Goal: Task Accomplishment & Management: Use online tool/utility

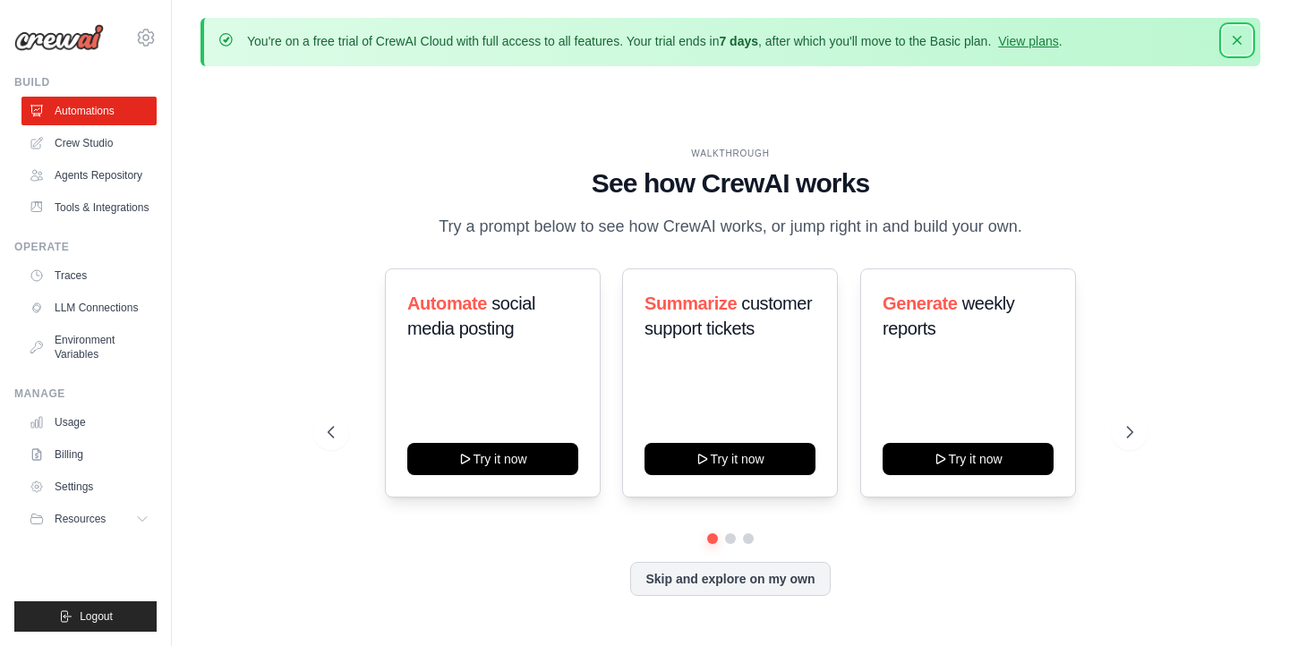
click at [1231, 50] on button "Dismiss" at bounding box center [1237, 40] width 29 height 29
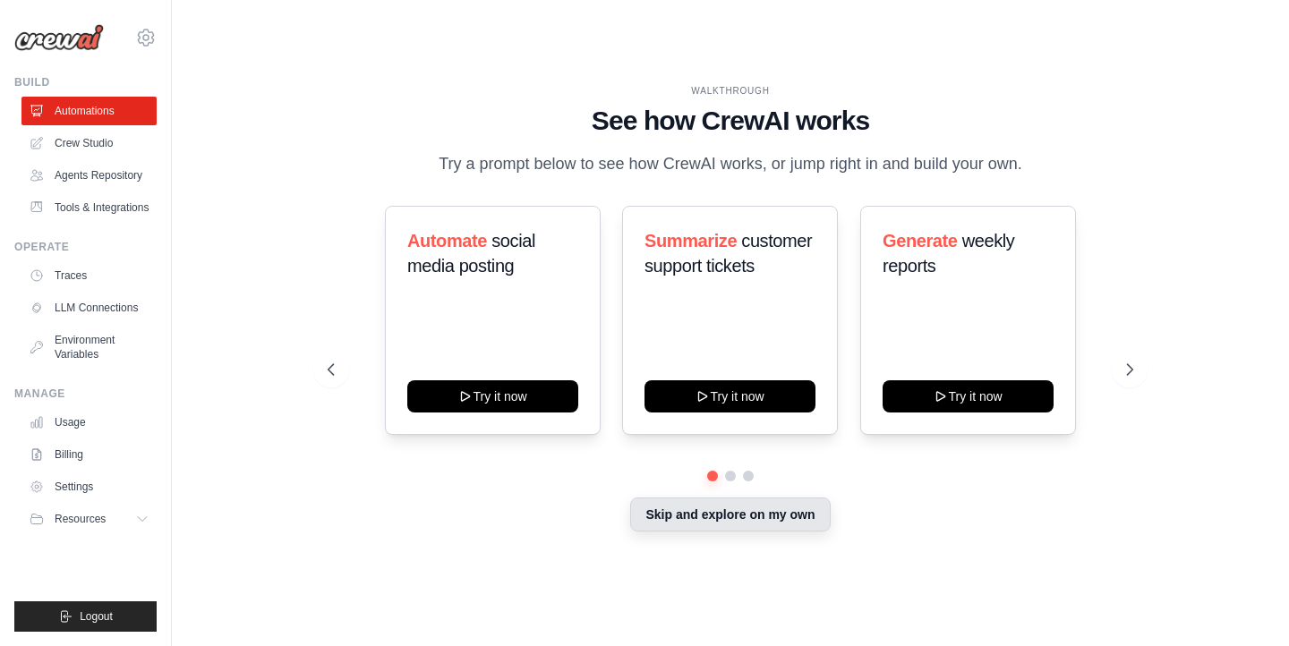
click at [770, 514] on button "Skip and explore on my own" at bounding box center [730, 515] width 200 height 34
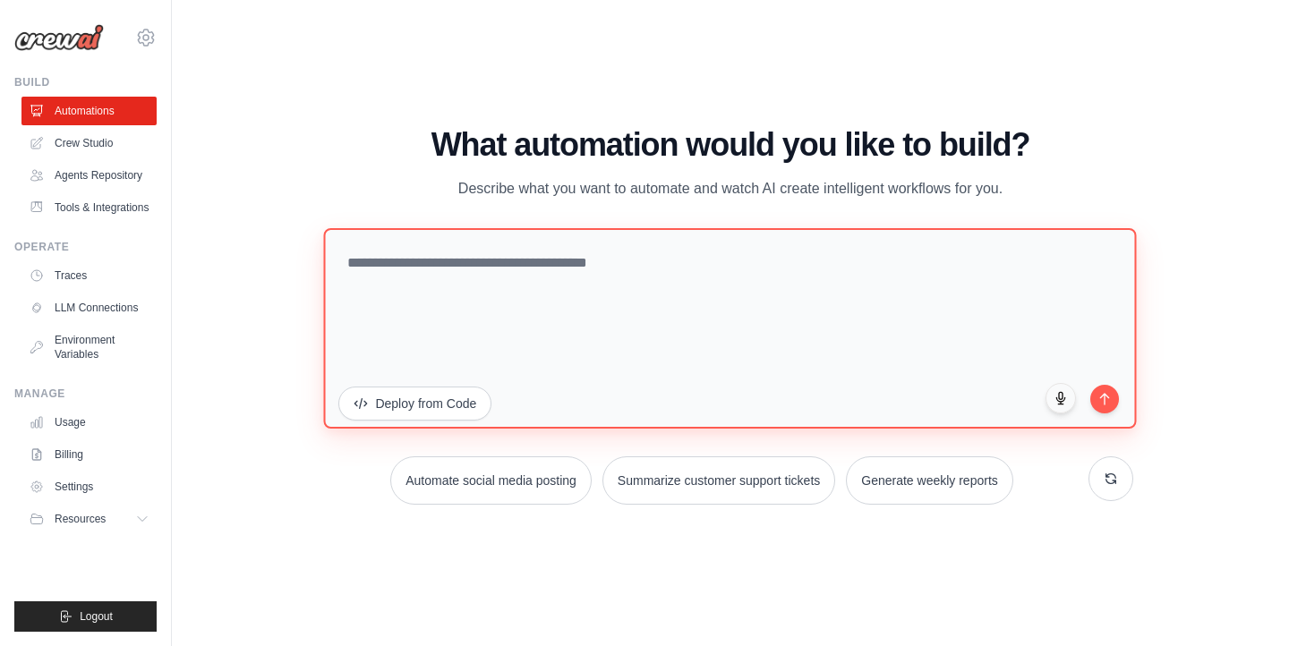
click at [727, 327] on textarea at bounding box center [730, 328] width 813 height 201
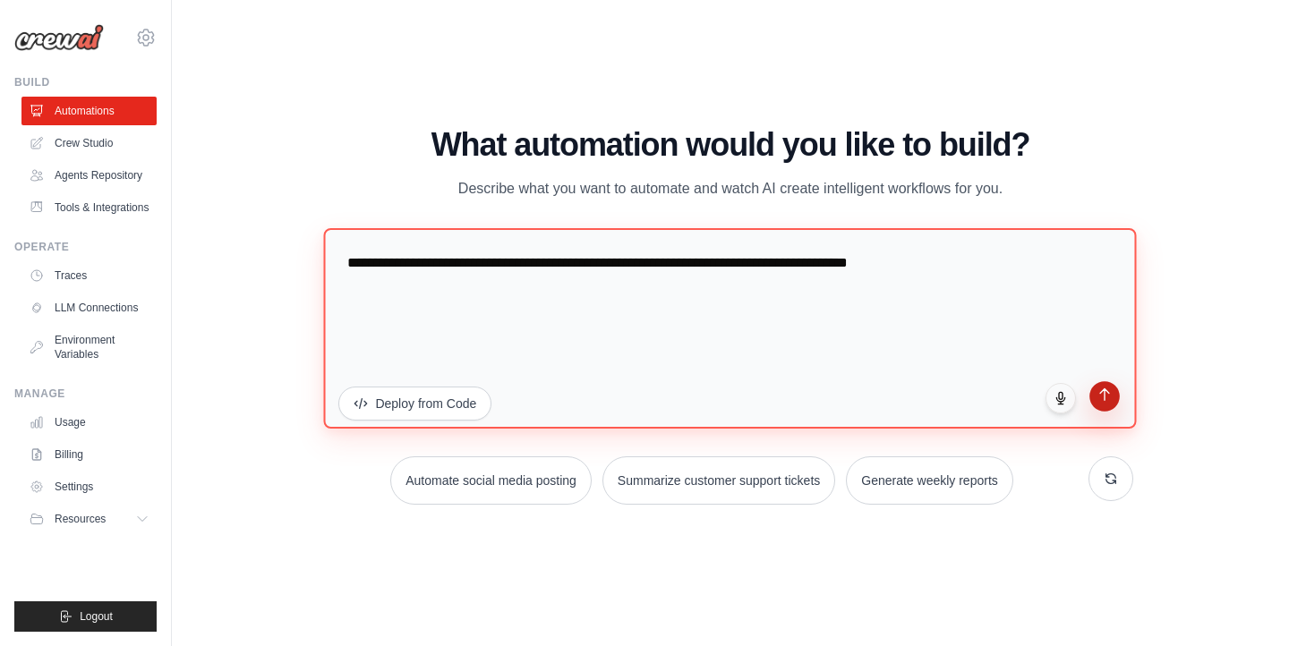
type textarea "**********"
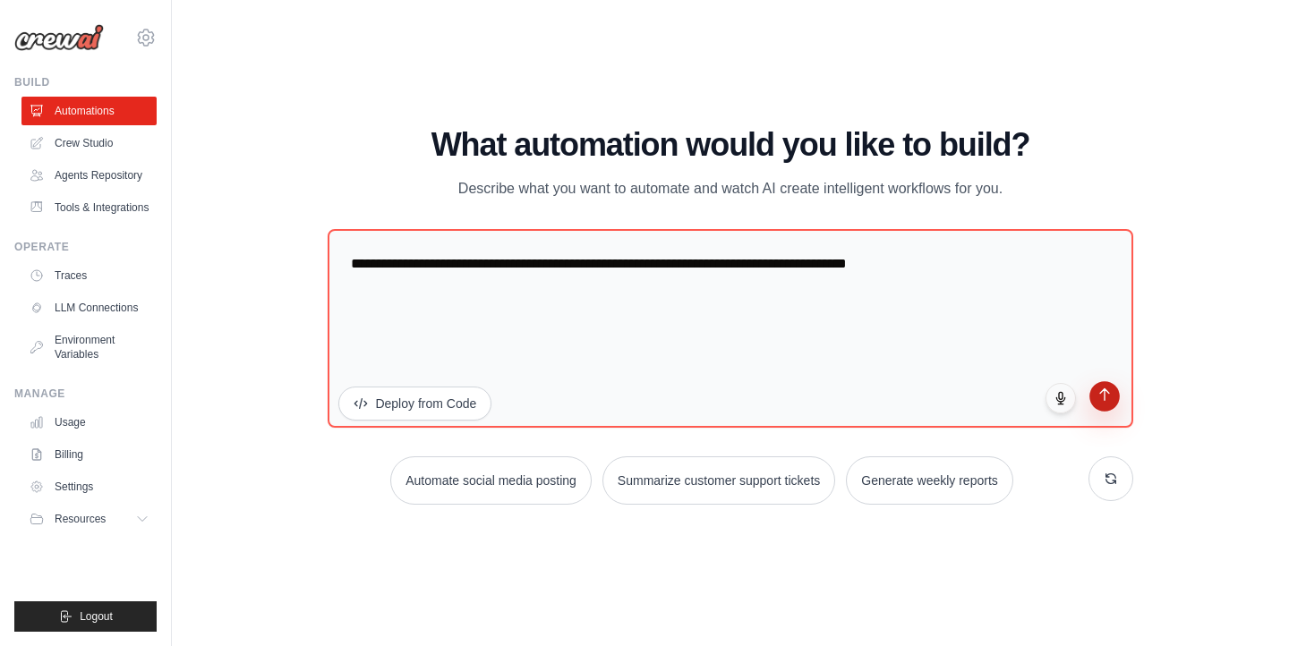
click at [1099, 397] on icon "submit" at bounding box center [1104, 395] width 15 height 15
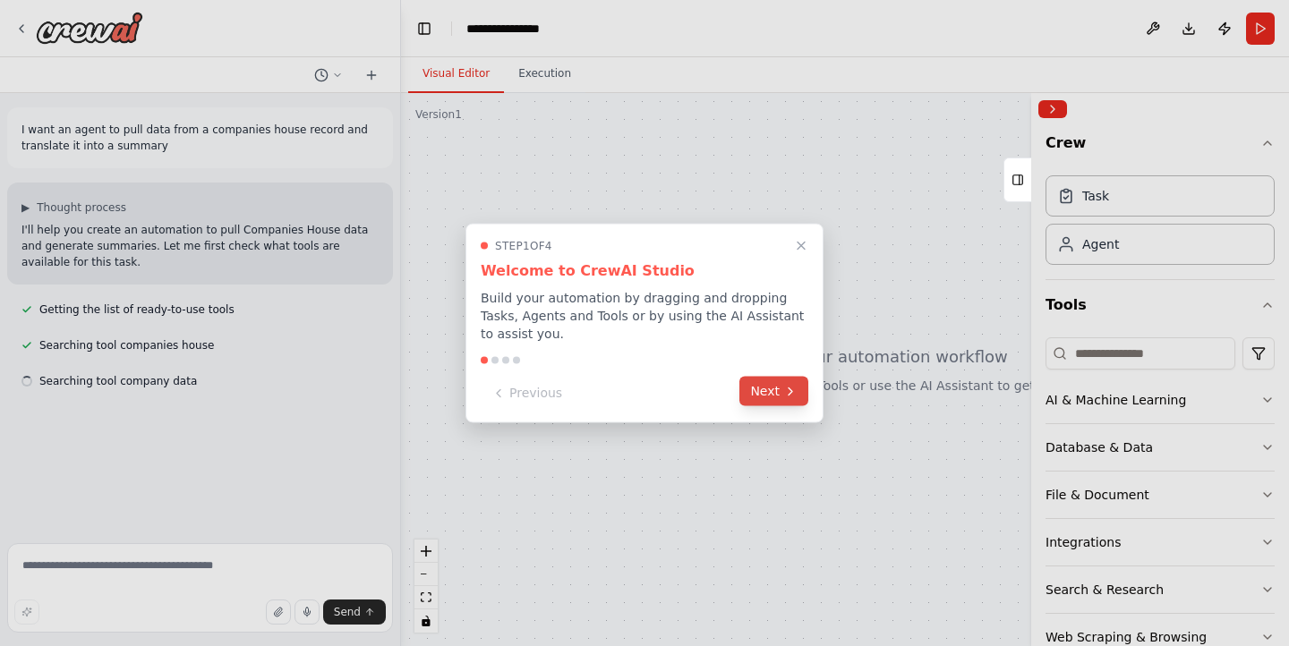
click at [795, 398] on button "Next" at bounding box center [773, 392] width 69 height 30
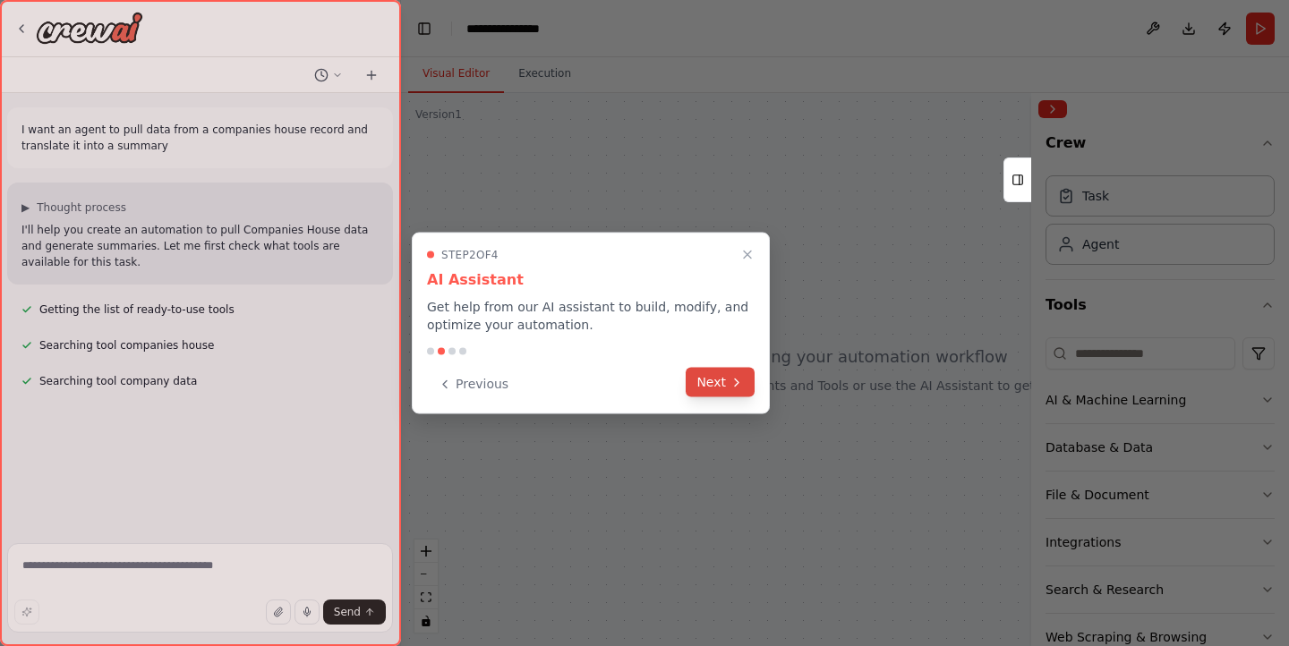
click at [752, 393] on button "Next" at bounding box center [720, 383] width 69 height 30
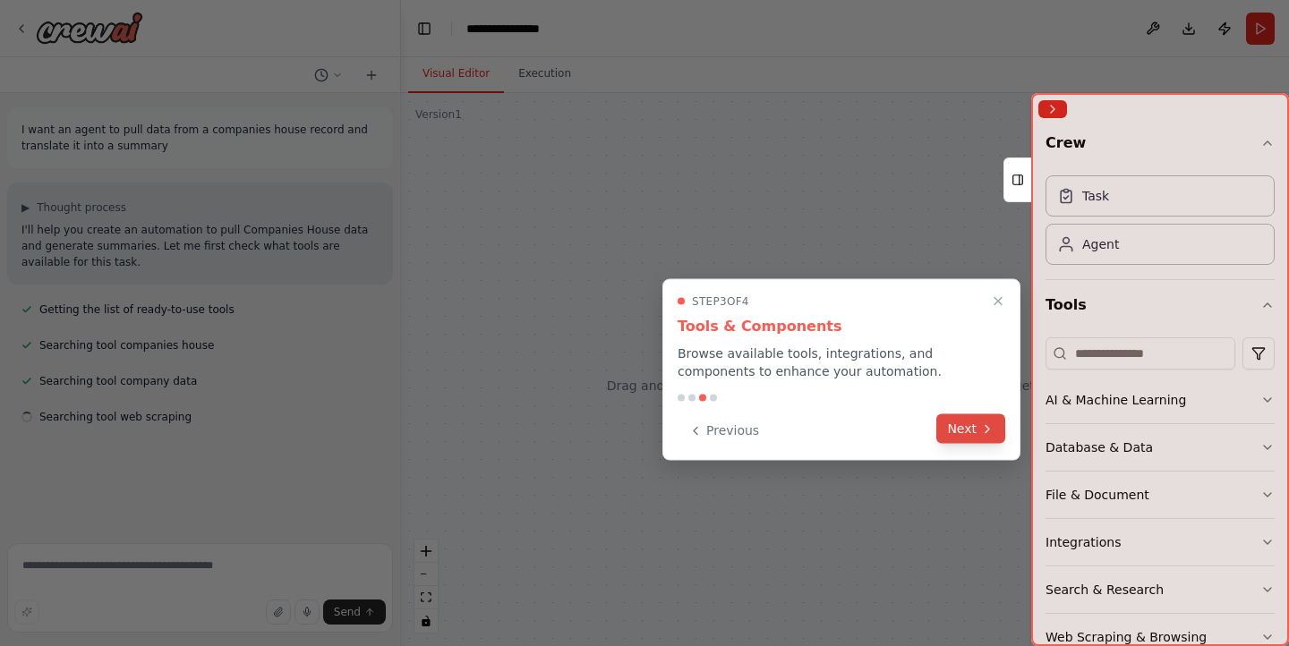
click at [961, 434] on button "Next" at bounding box center [970, 429] width 69 height 30
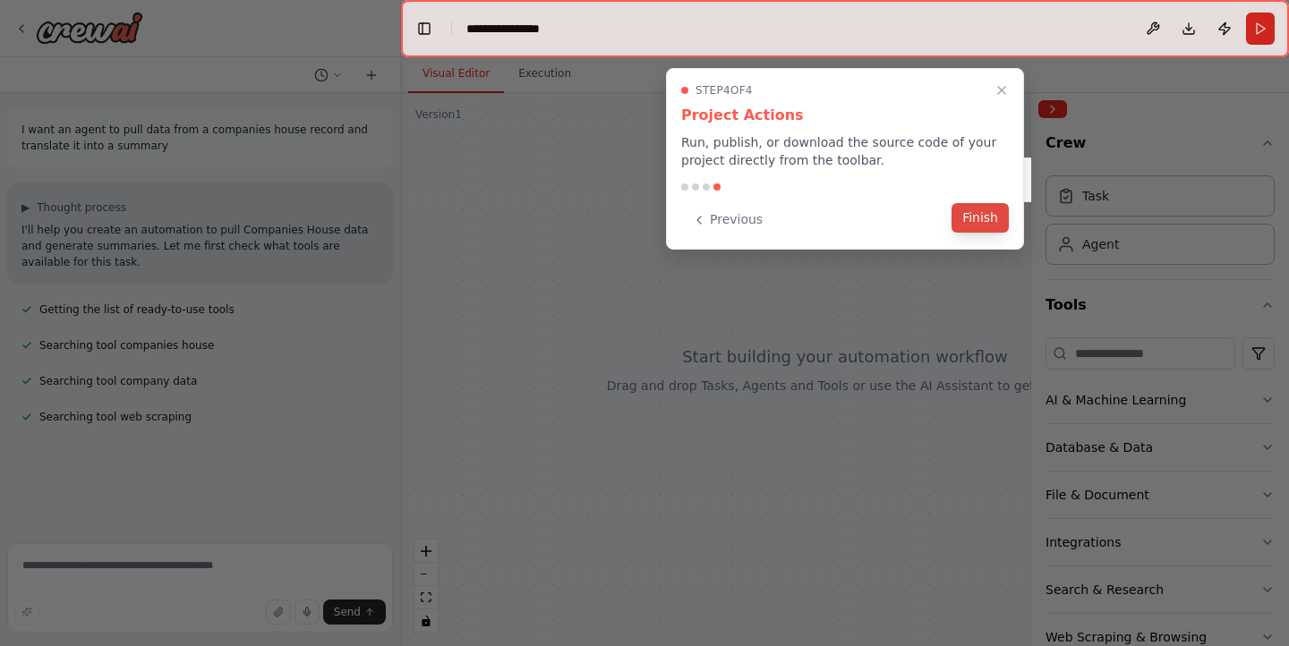
click at [986, 226] on button "Finish" at bounding box center [980, 218] width 57 height 30
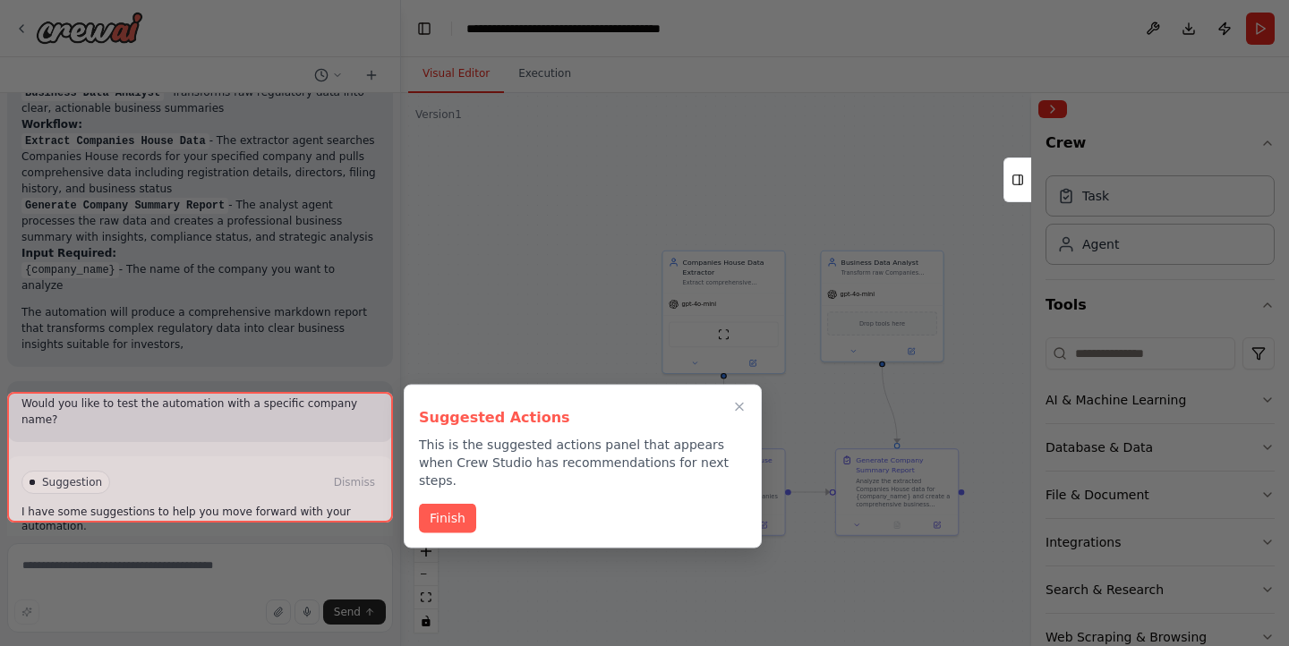
scroll to position [1139, 0]
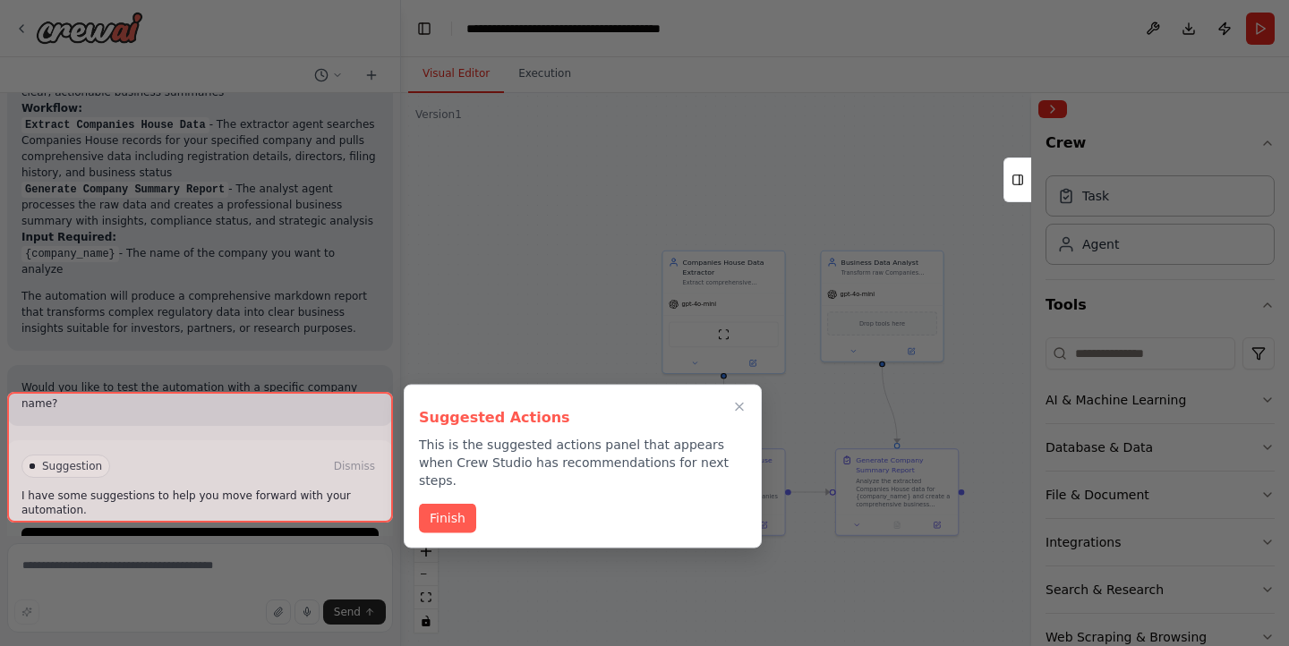
click at [132, 495] on div at bounding box center [200, 457] width 386 height 131
click at [181, 503] on div at bounding box center [200, 457] width 386 height 131
click at [451, 504] on button "Finish" at bounding box center [447, 517] width 57 height 30
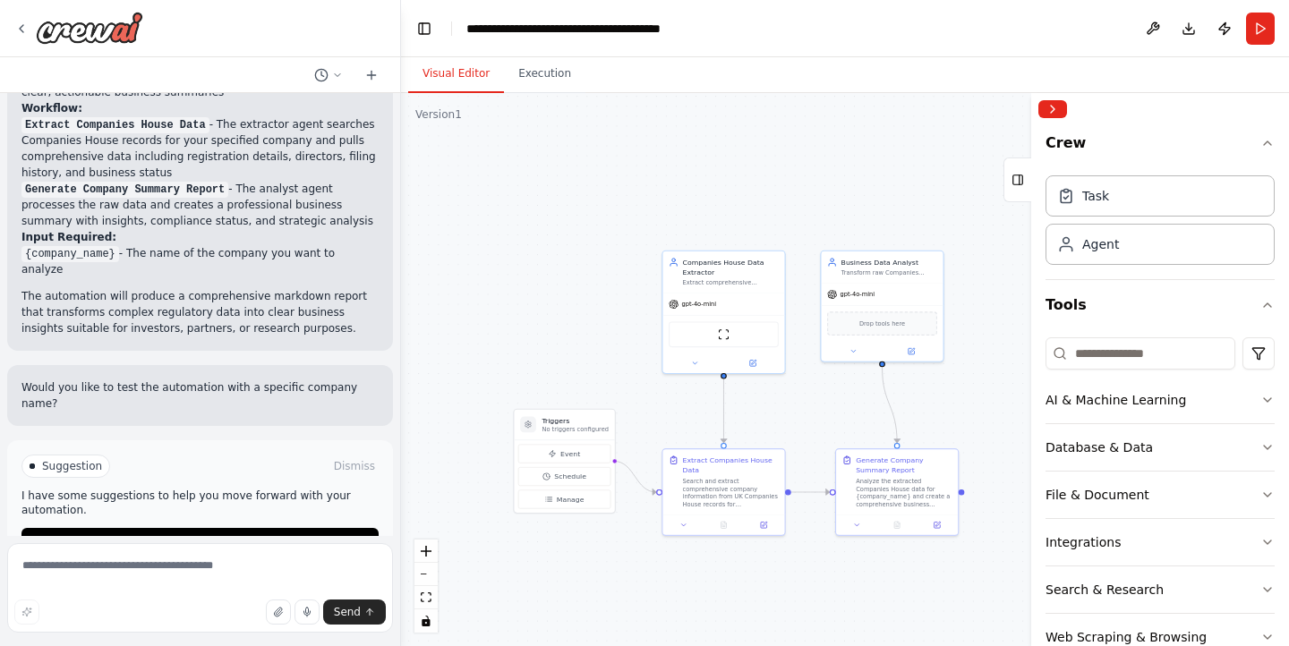
click at [82, 459] on span "Suggestion" at bounding box center [72, 466] width 60 height 14
click at [148, 528] on button "Run Automation" at bounding box center [199, 542] width 357 height 29
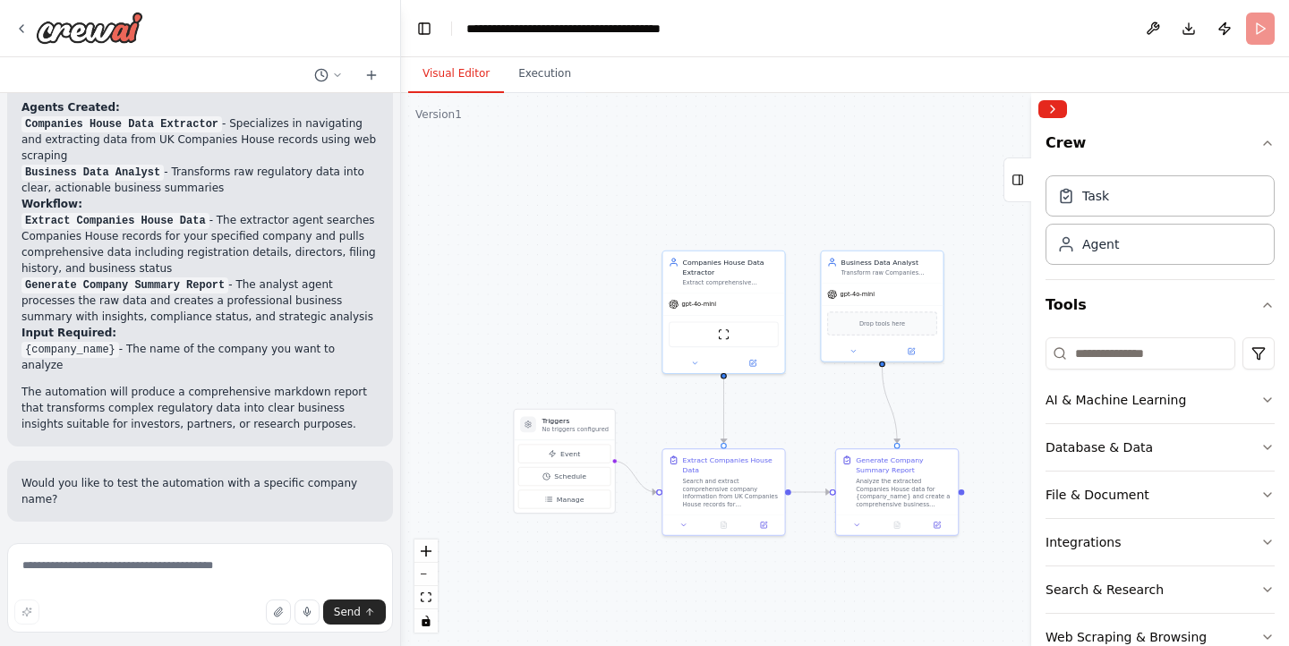
scroll to position [994, 0]
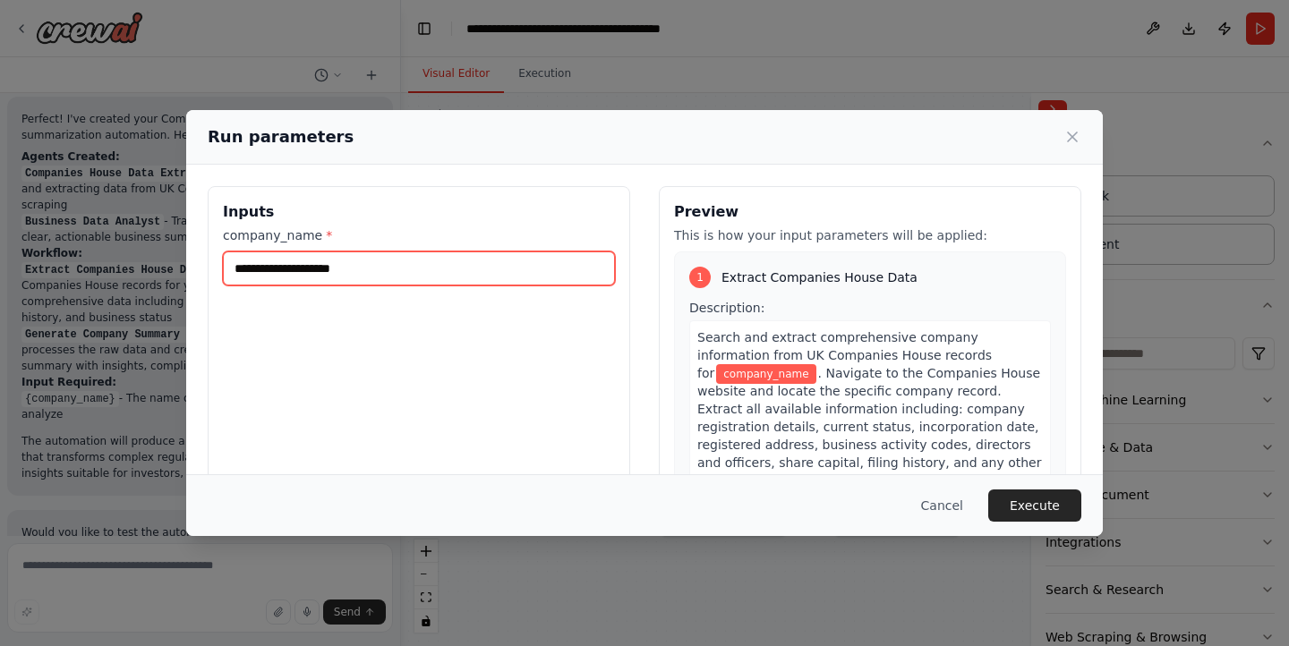
click at [431, 253] on input "company_name *" at bounding box center [419, 269] width 392 height 34
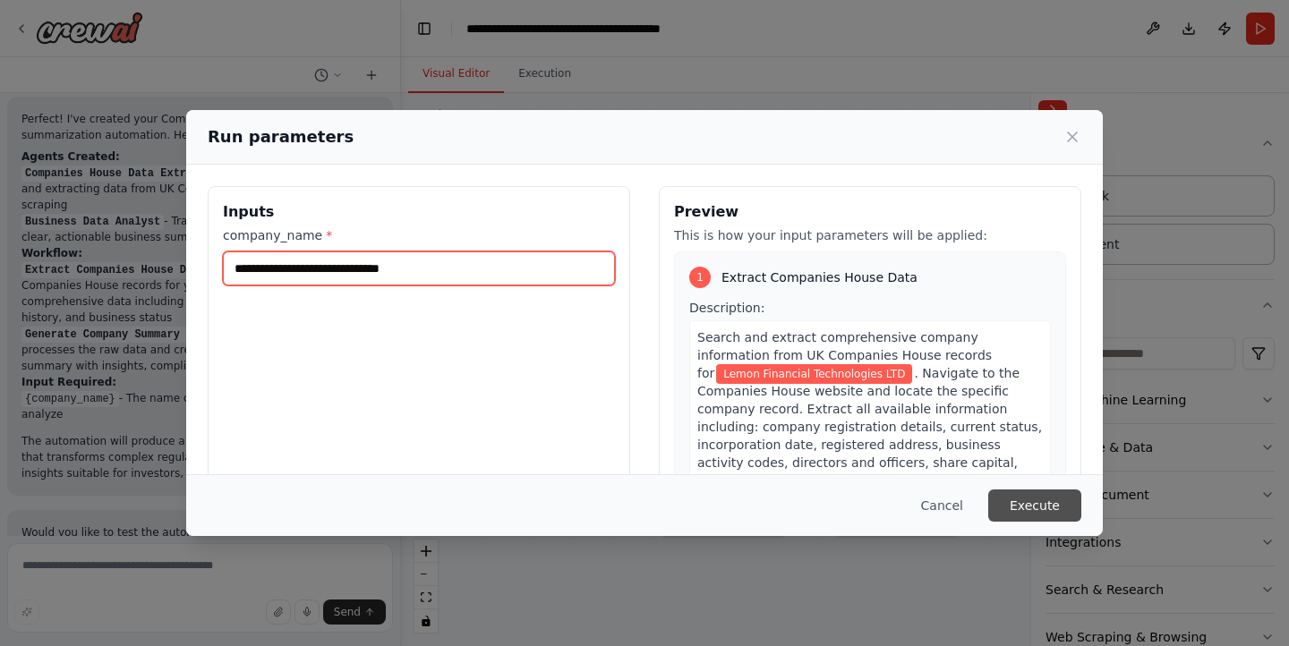
type input "**********"
click at [1055, 503] on button "Execute" at bounding box center [1034, 506] width 93 height 32
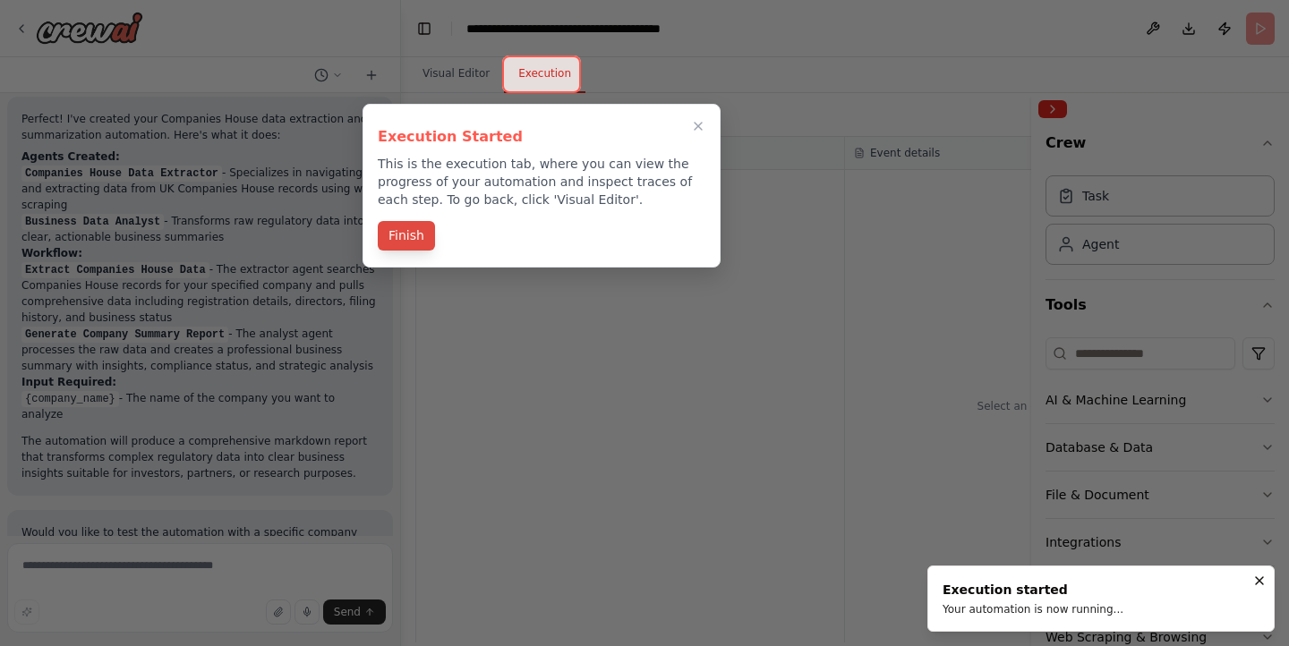
click at [414, 241] on button "Finish" at bounding box center [406, 236] width 57 height 30
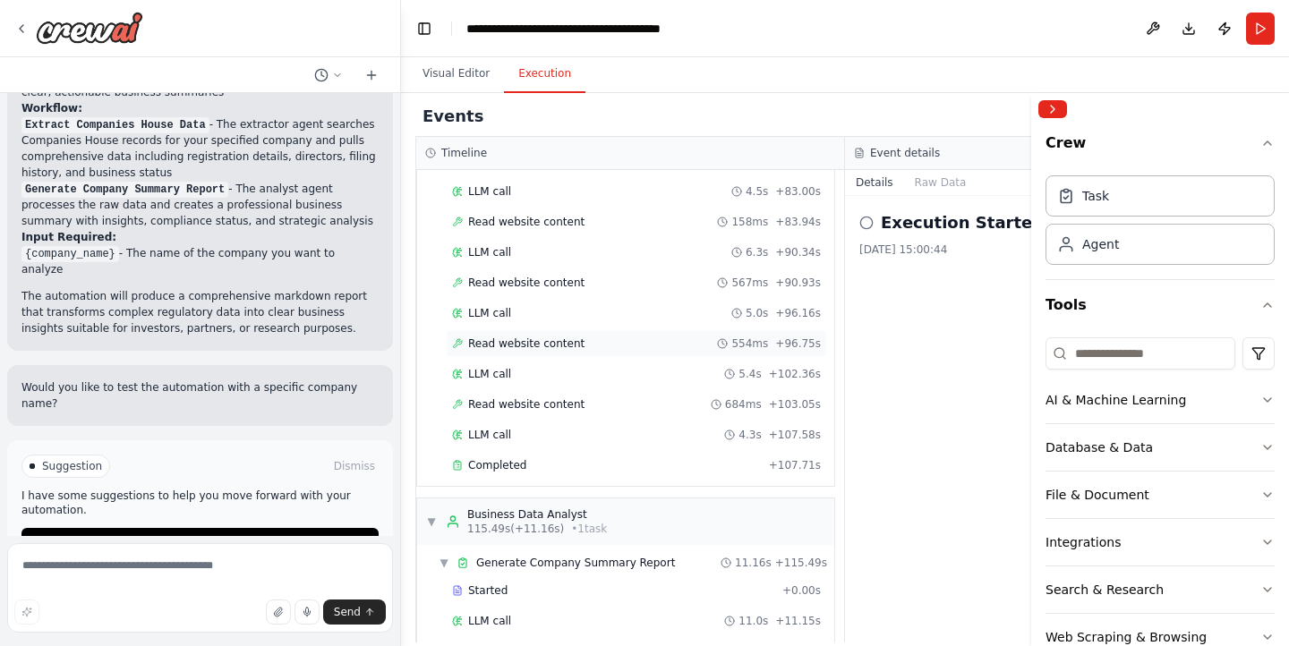
scroll to position [557, 0]
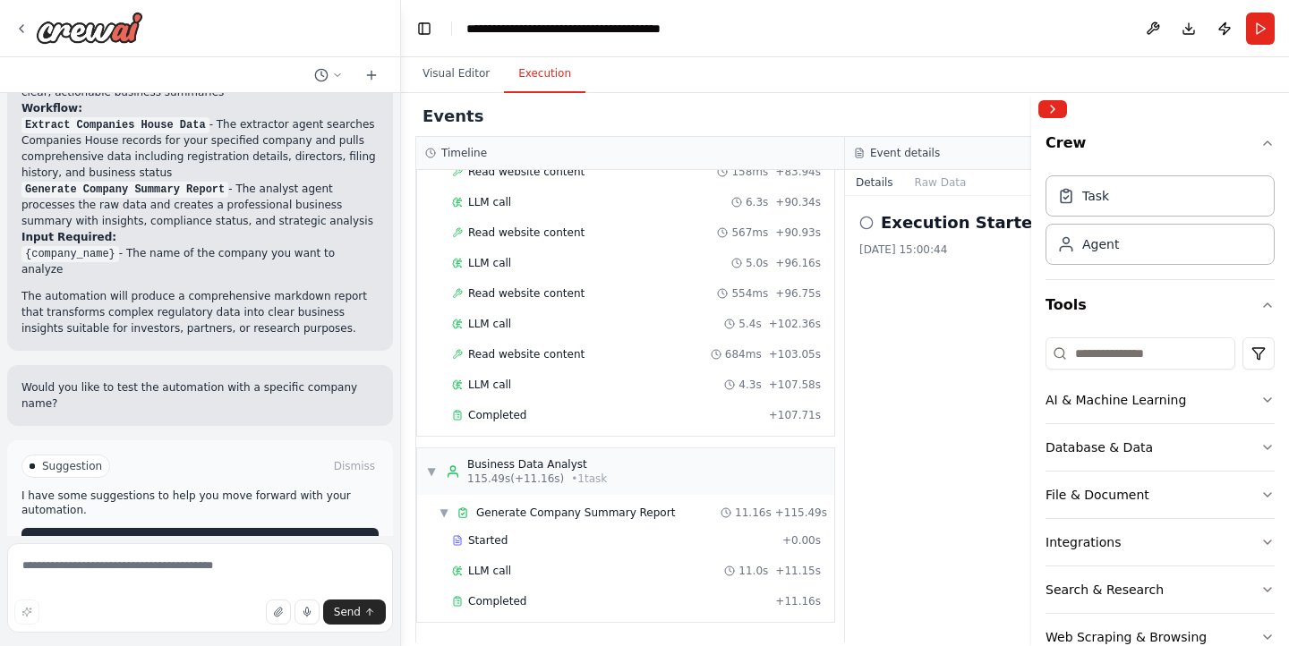
click at [277, 528] on button "Improve automation" at bounding box center [199, 542] width 357 height 29
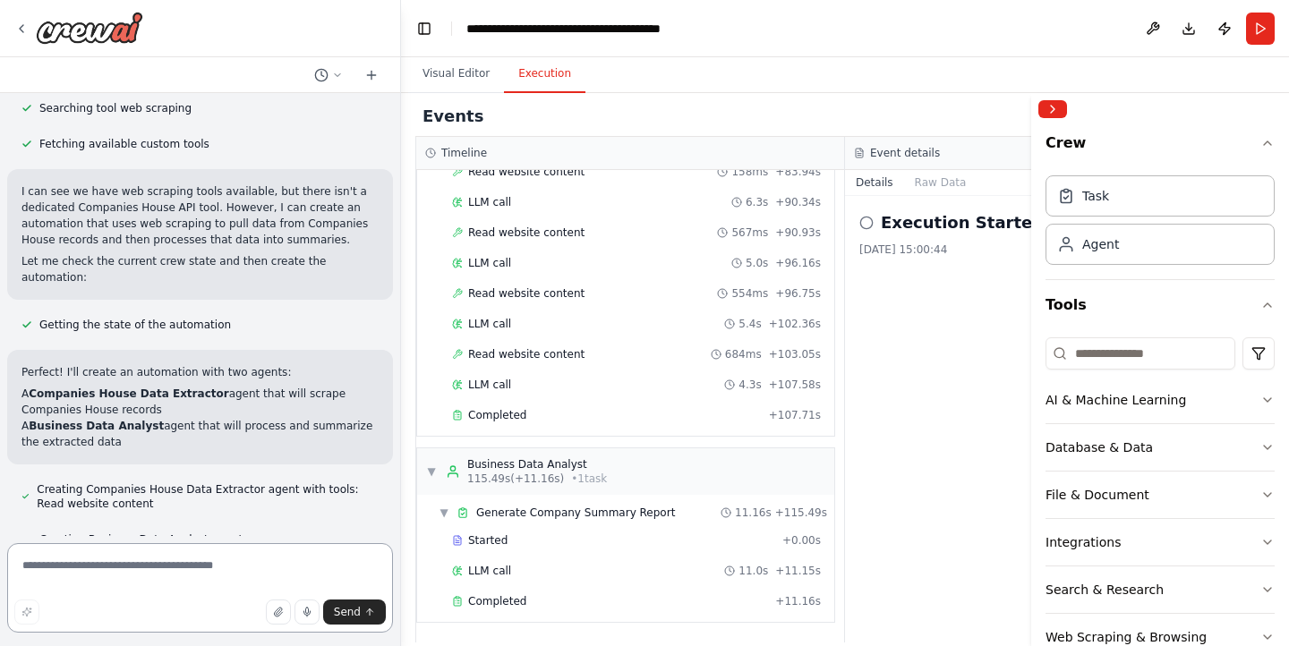
scroll to position [176, 0]
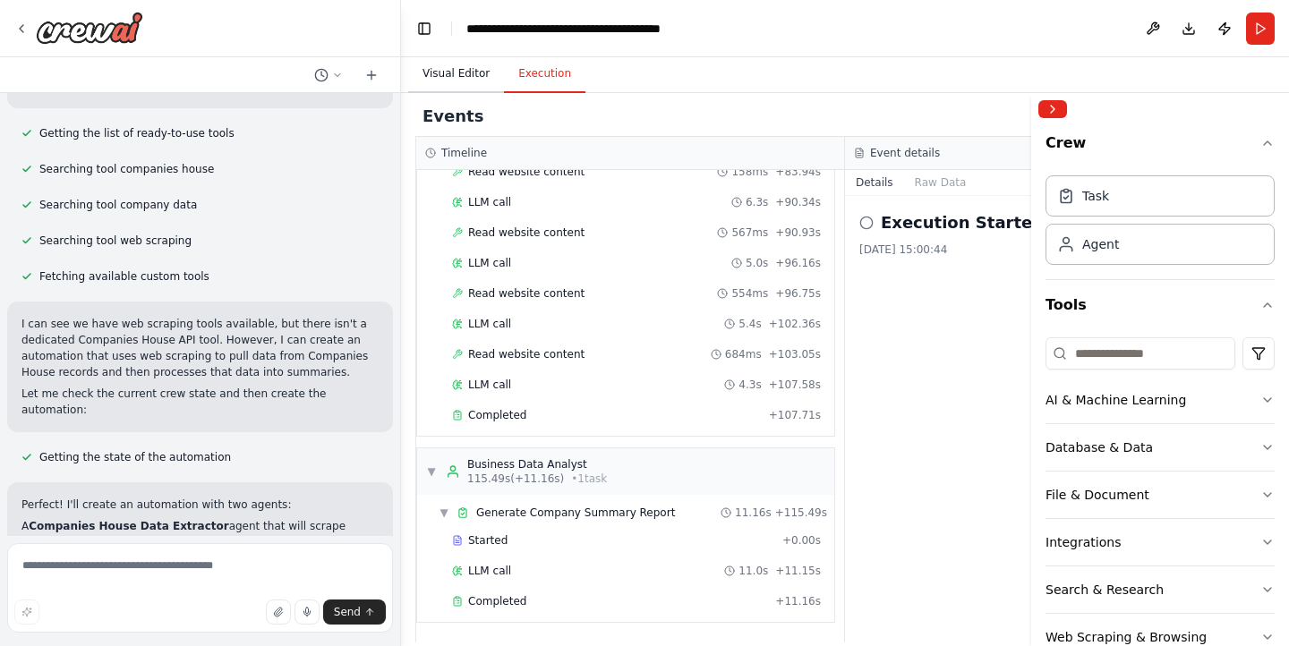
click at [478, 79] on button "Visual Editor" at bounding box center [456, 75] width 96 height 38
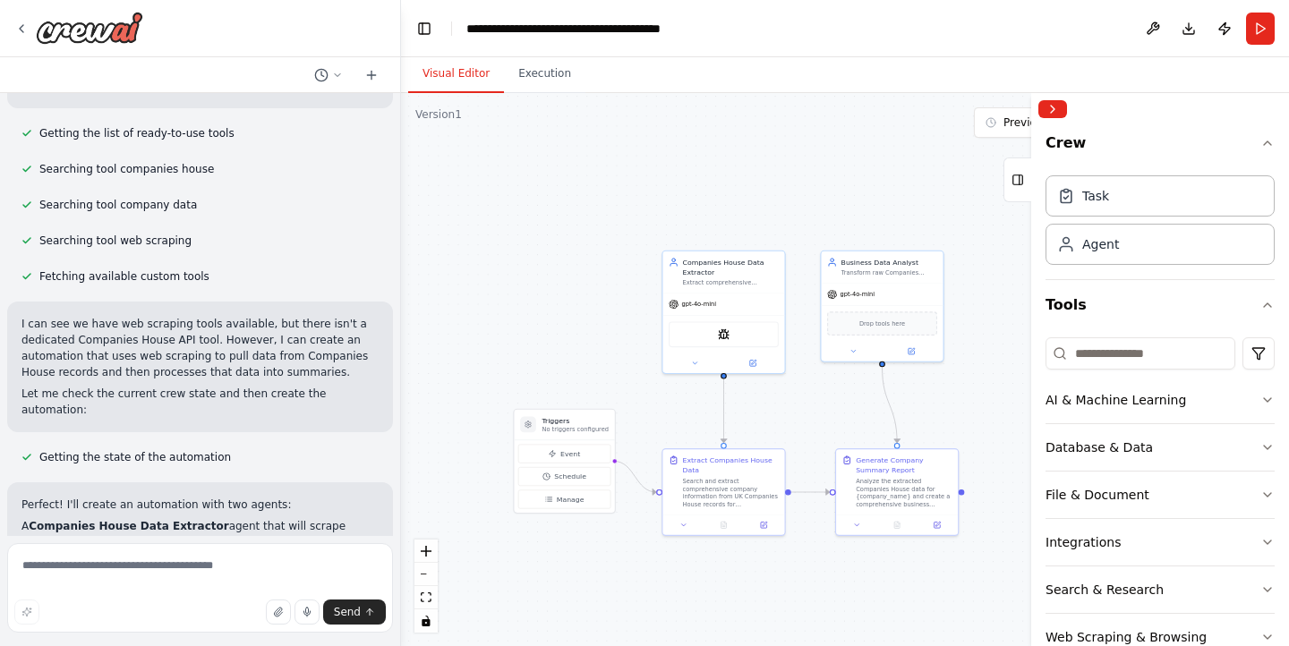
click at [147, 30] on div at bounding box center [200, 28] width 400 height 57
click at [135, 30] on img at bounding box center [89, 28] width 107 height 32
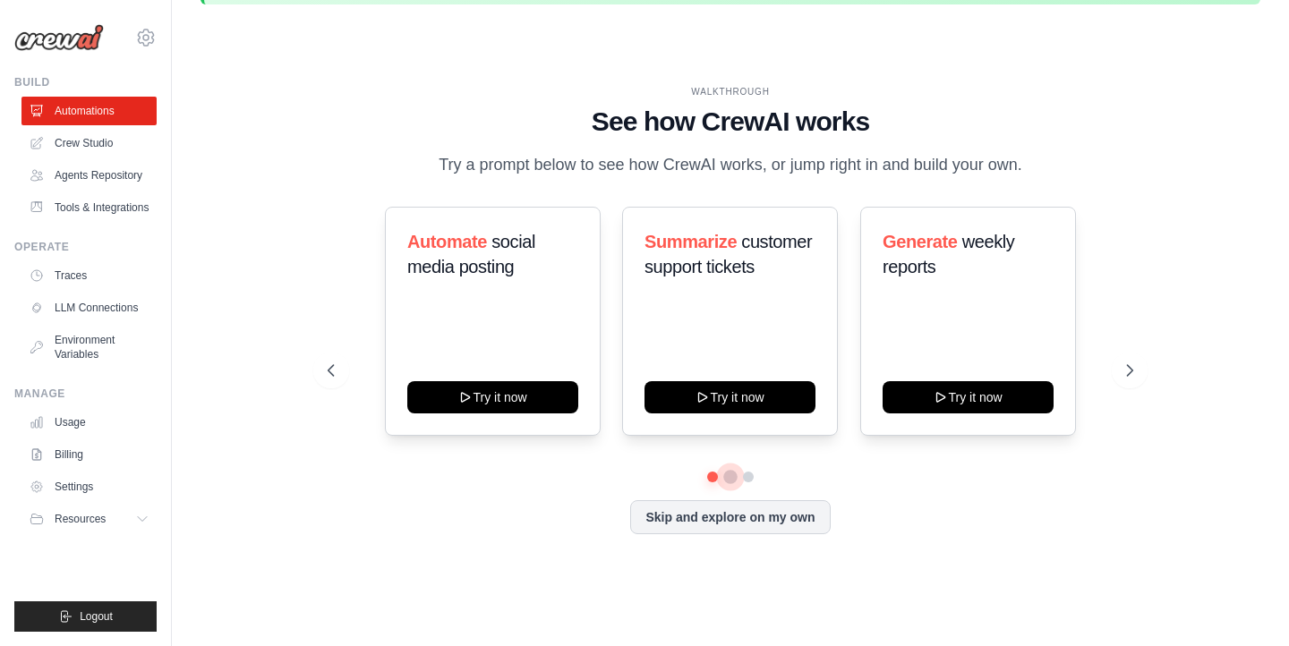
click at [733, 472] on button at bounding box center [730, 477] width 14 height 14
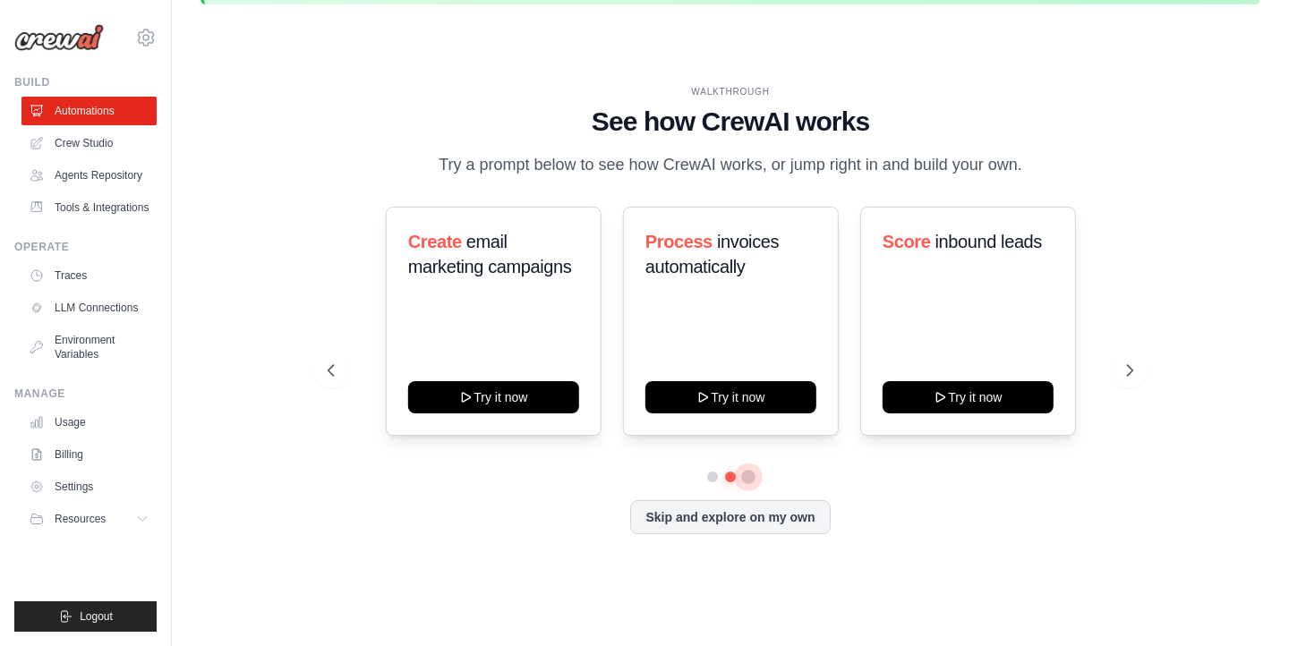
click at [747, 474] on button at bounding box center [748, 477] width 14 height 14
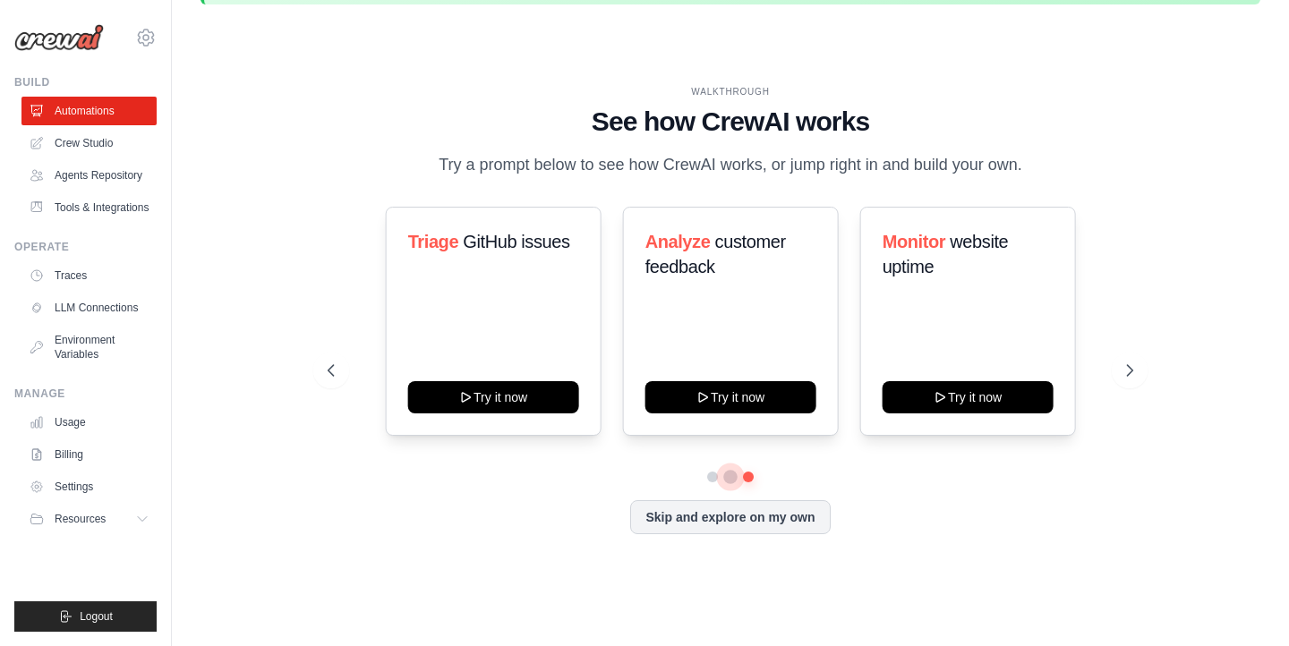
click at [730, 474] on button at bounding box center [730, 477] width 13 height 13
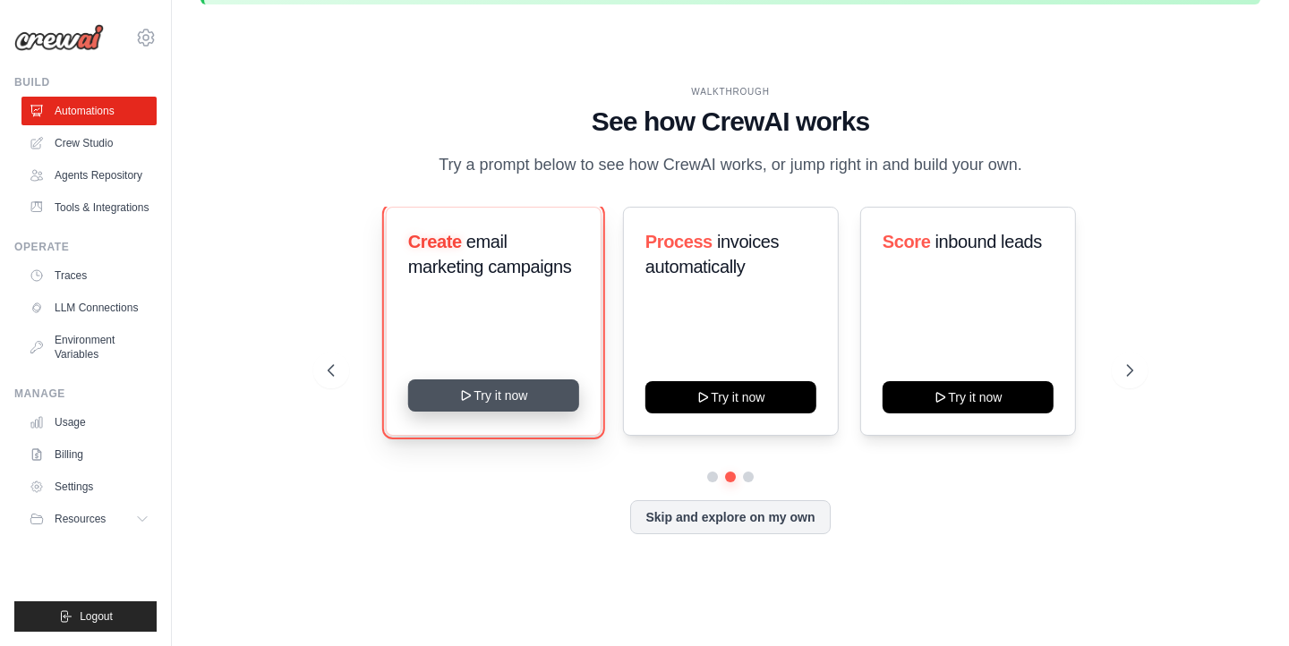
click at [527, 401] on button "Try it now" at bounding box center [492, 396] width 171 height 32
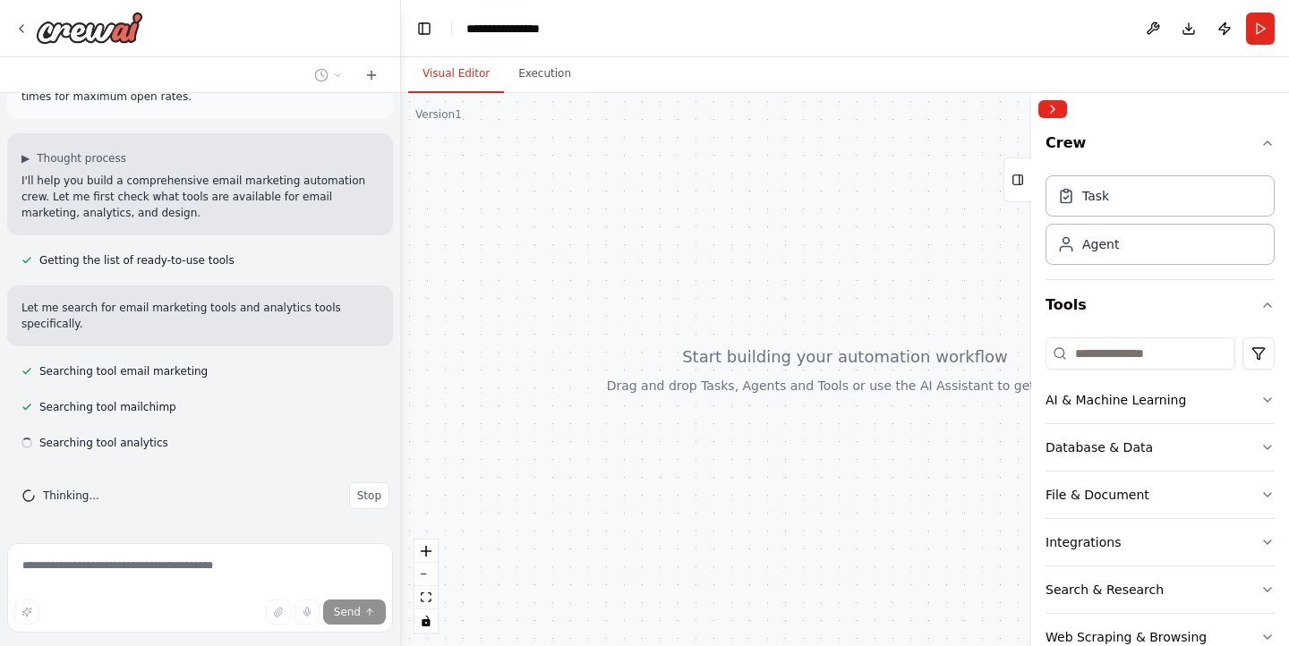
scroll to position [82, 0]
click at [23, 34] on icon at bounding box center [21, 28] width 14 height 14
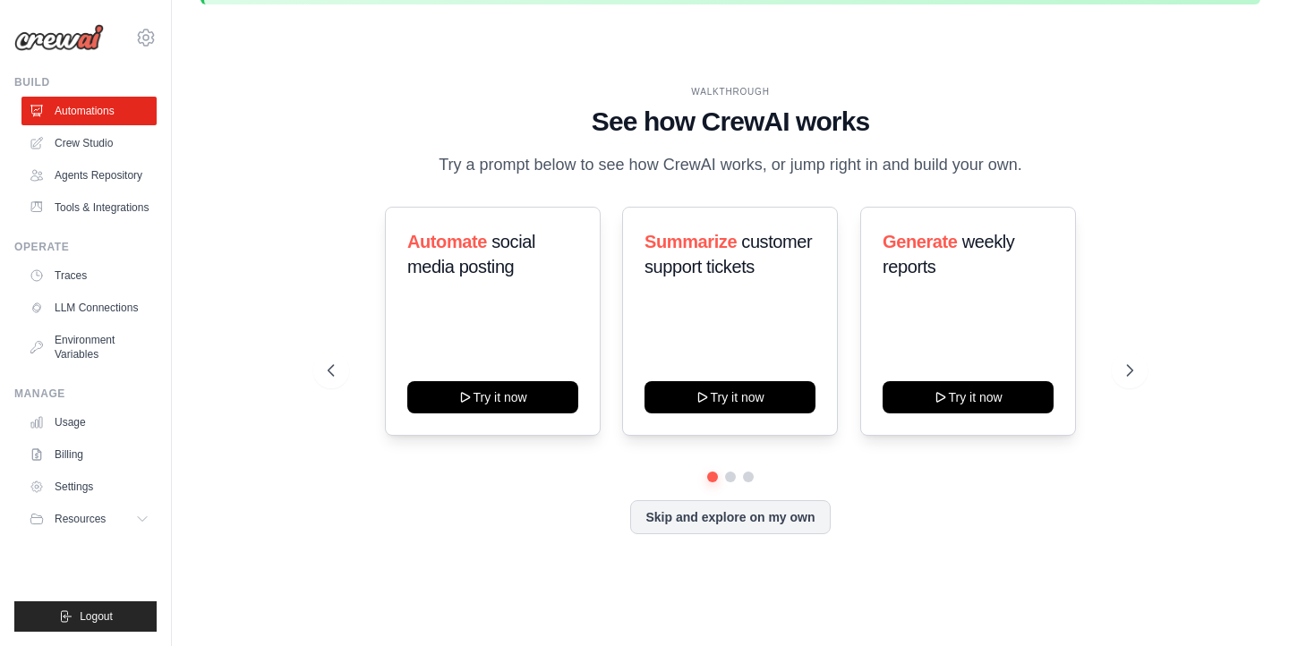
click at [72, 39] on img at bounding box center [59, 37] width 90 height 27
